Goal: Task Accomplishment & Management: Manage account settings

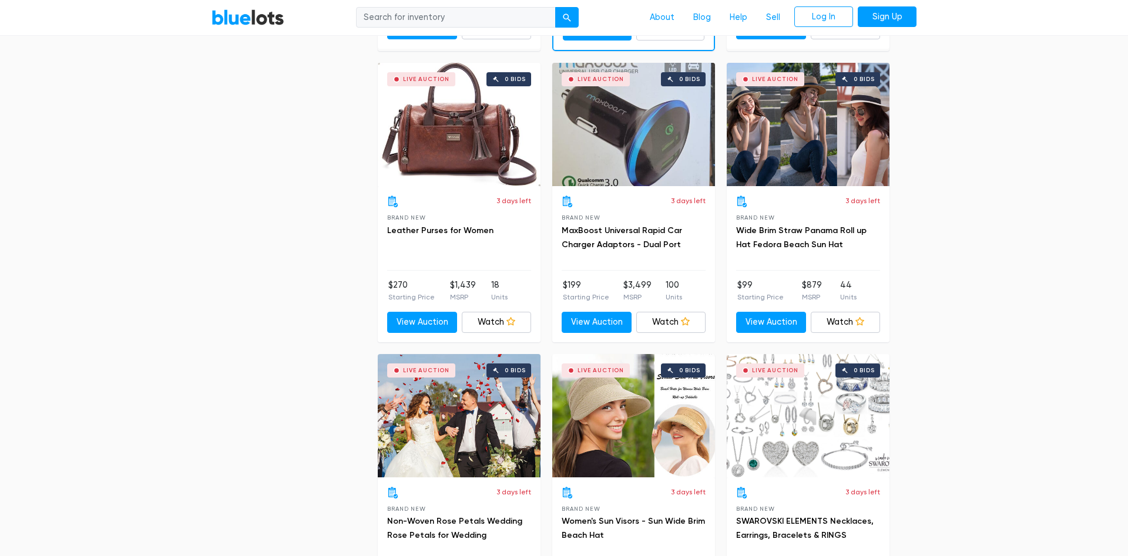
scroll to position [1857, 0]
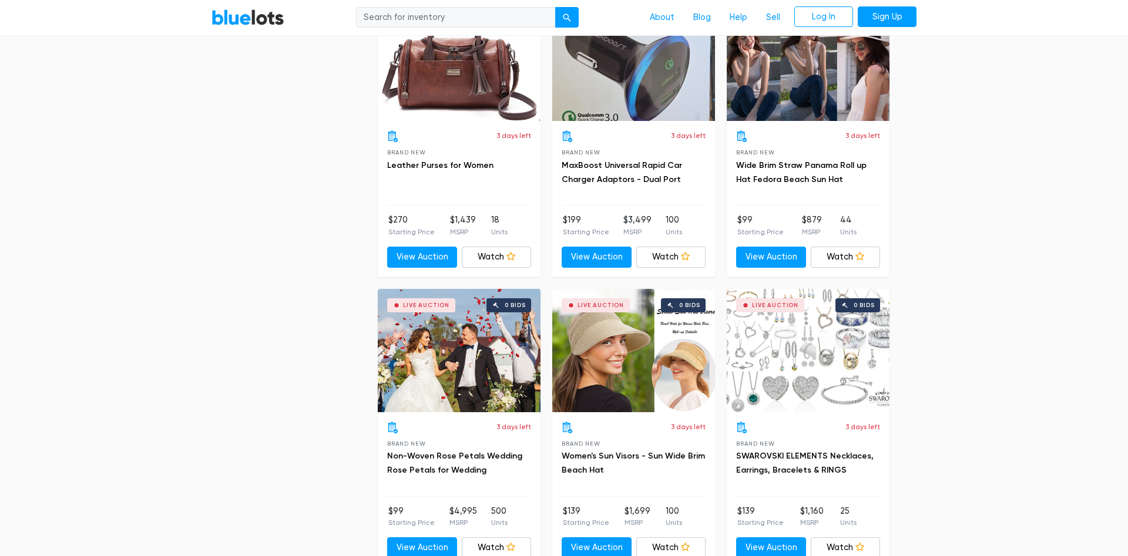
click at [781, 355] on div "Live Auction 0 bids" at bounding box center [808, 350] width 163 height 123
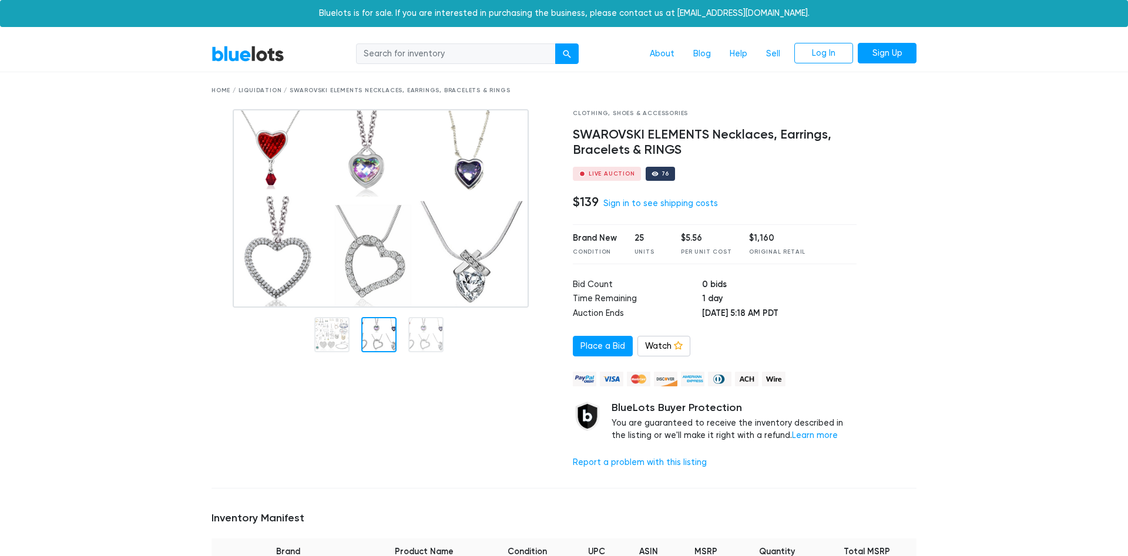
click at [382, 341] on div at bounding box center [378, 334] width 35 height 35
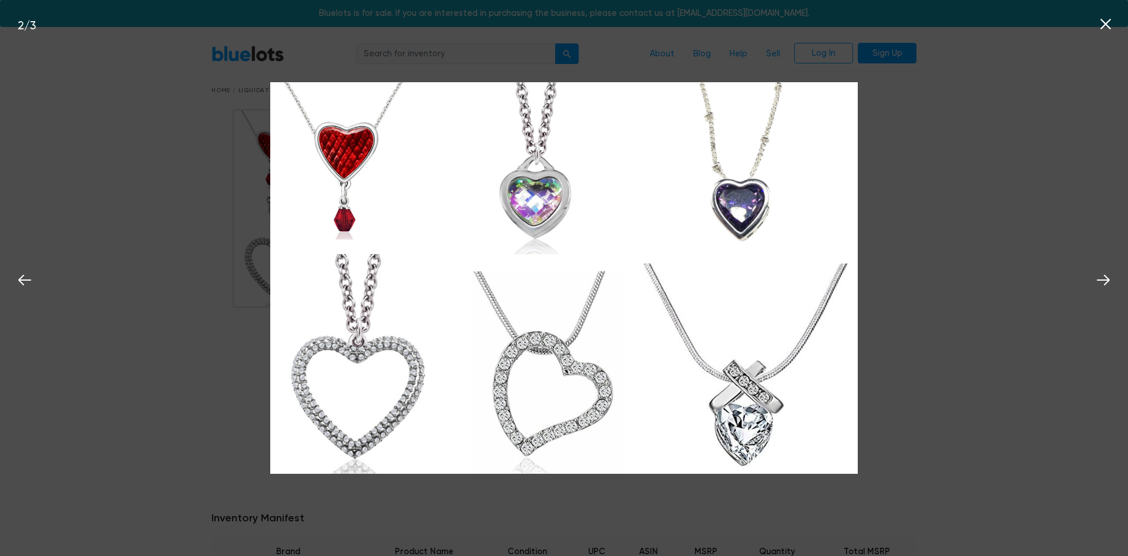
click at [414, 341] on img at bounding box center [563, 278] width 587 height 392
click at [879, 253] on div "2 / 3" at bounding box center [564, 278] width 1128 height 556
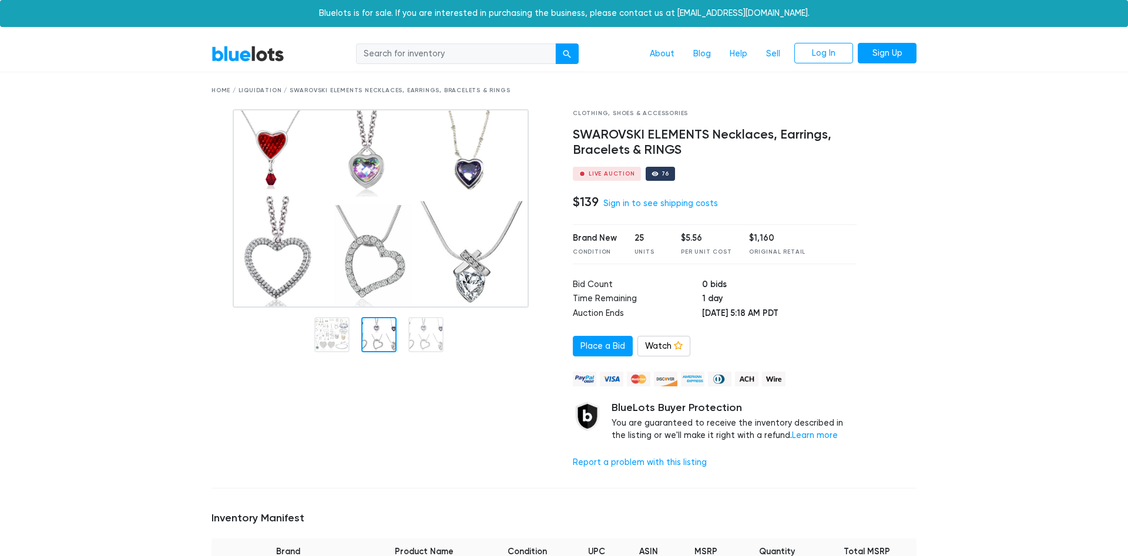
click at [416, 56] on input "search" at bounding box center [456, 53] width 200 height 21
click at [395, 56] on input "search" at bounding box center [456, 53] width 200 height 21
drag, startPoint x: 414, startPoint y: 56, endPoint x: 334, endPoint y: 56, distance: 79.9
click at [356, 56] on input "jefrey Star" at bounding box center [456, 53] width 200 height 21
type input "COSMETICS"
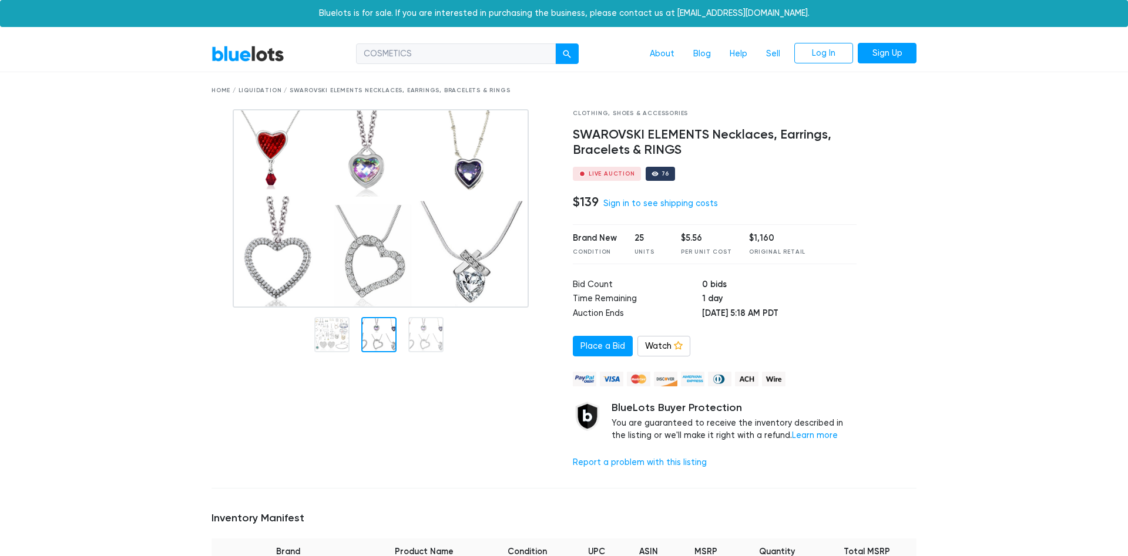
click at [555, 43] on button "submit" at bounding box center [566, 53] width 23 height 21
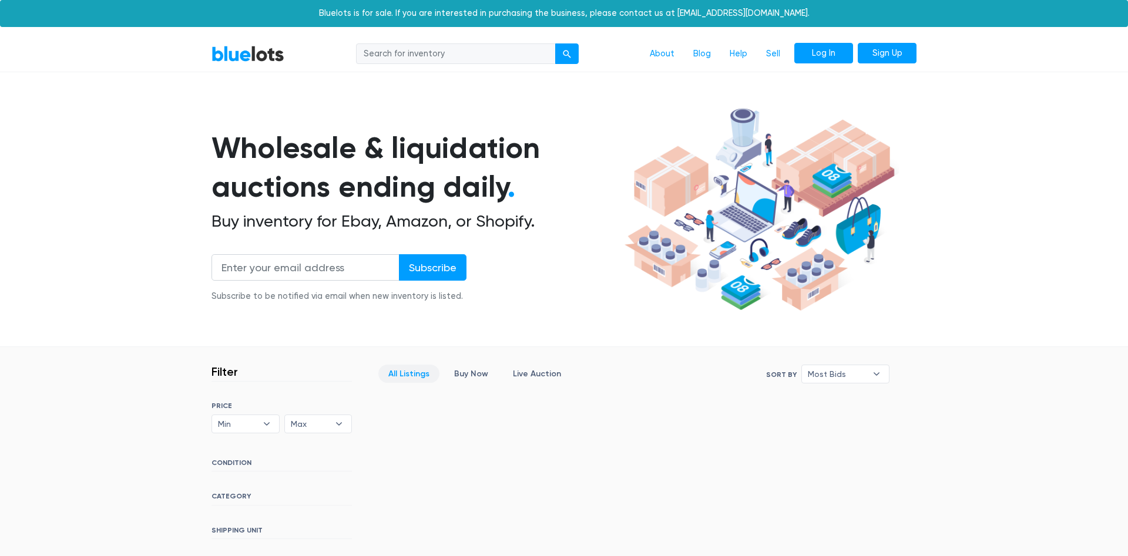
click at [825, 56] on link "Log In" at bounding box center [823, 53] width 59 height 21
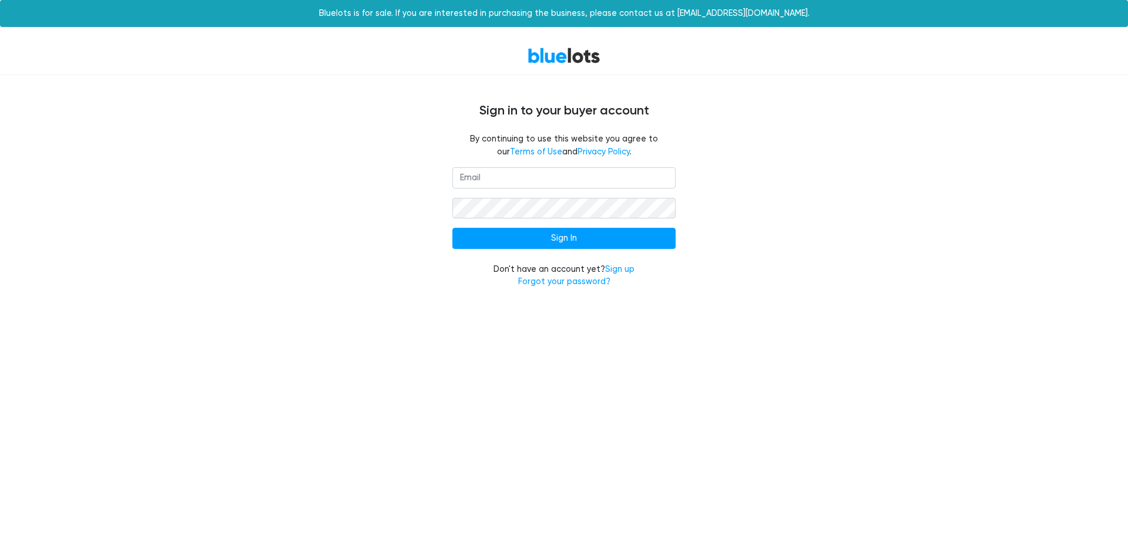
click at [484, 173] on input "email" at bounding box center [563, 177] width 223 height 21
type input "C"
type input "carsanchez1977@yahoo.com"
click at [452, 228] on input "Sign In" at bounding box center [563, 238] width 223 height 21
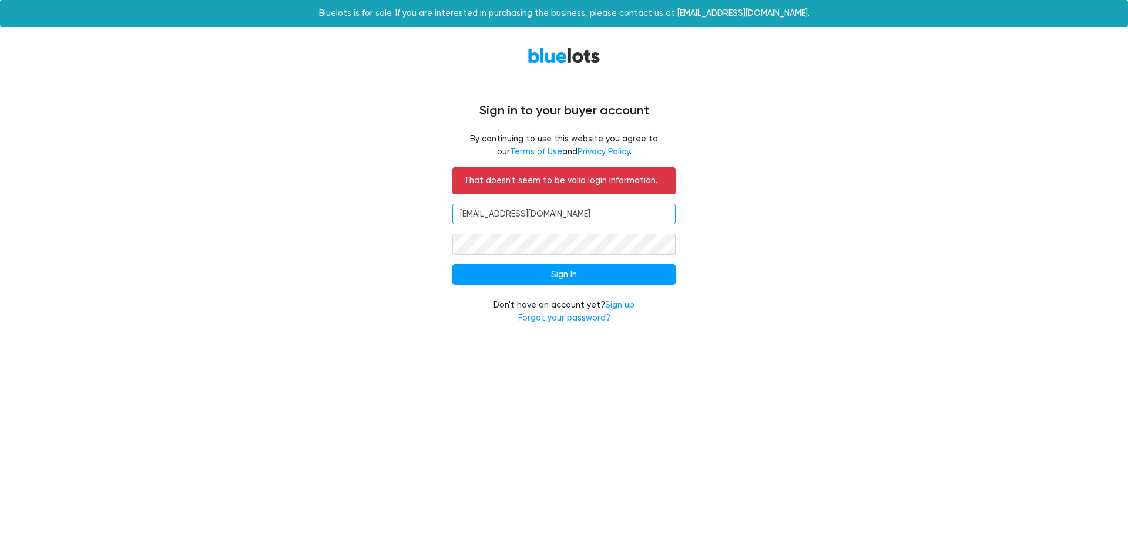
click at [602, 211] on input "[EMAIL_ADDRESS][DOMAIN_NAME]" at bounding box center [563, 214] width 223 height 21
click at [452, 264] on input "Sign In" at bounding box center [563, 274] width 223 height 21
